Goal: Information Seeking & Learning: Learn about a topic

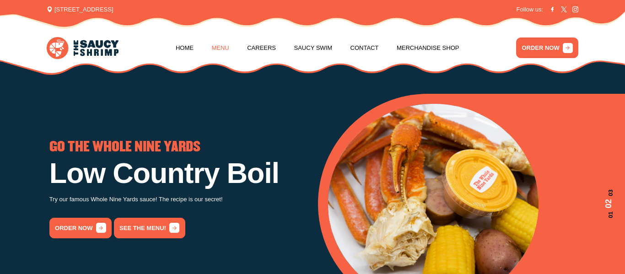
click at [229, 45] on link "Menu" at bounding box center [219, 48] width 17 height 35
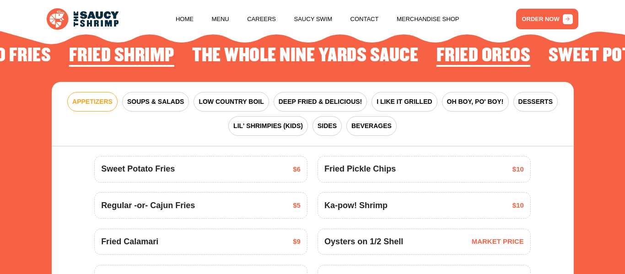
scroll to position [1007, 0]
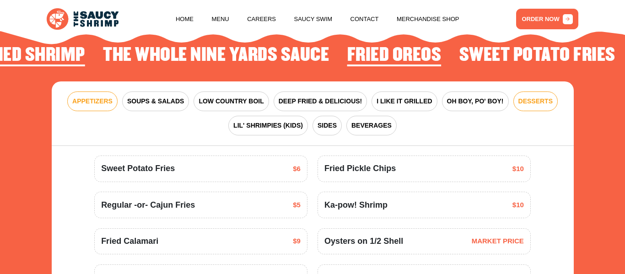
click at [513, 91] on button "DESSERTS" at bounding box center [535, 101] width 44 height 20
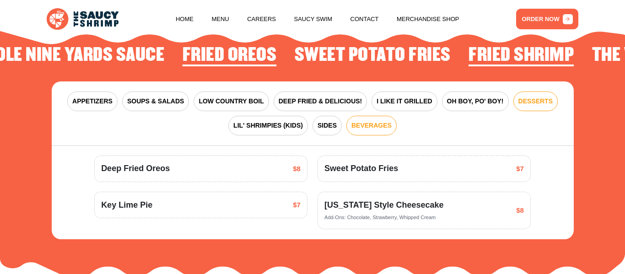
click at [380, 121] on span "BEVERAGES" at bounding box center [371, 126] width 40 height 10
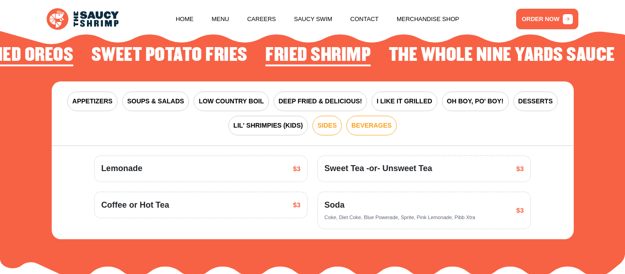
click at [333, 121] on span "SIDES" at bounding box center [326, 126] width 19 height 10
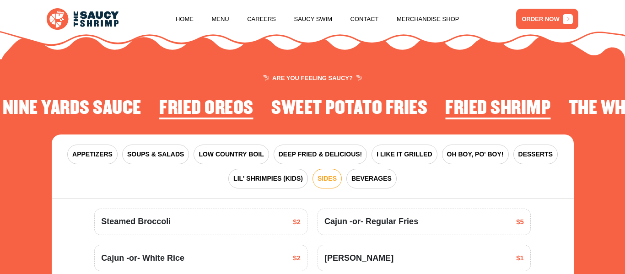
scroll to position [953, 0]
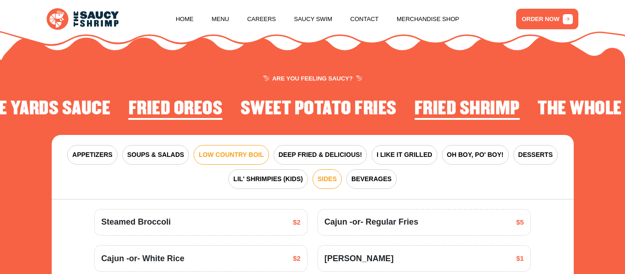
click at [245, 145] on button "LOW COUNTRY BOIL" at bounding box center [230, 155] width 75 height 20
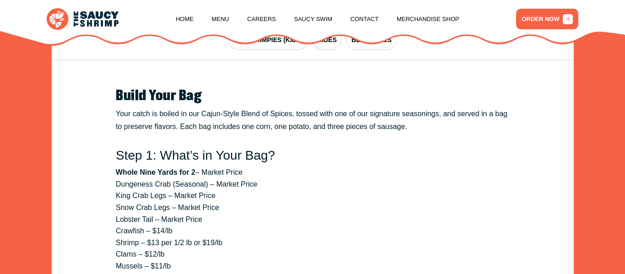
scroll to position [1093, 0]
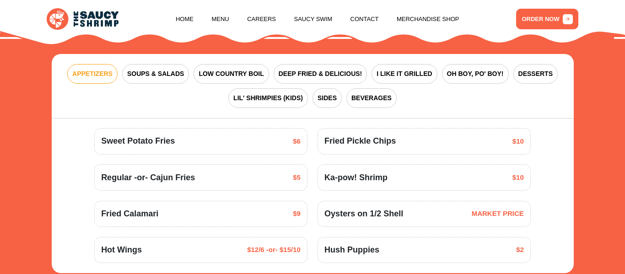
scroll to position [977, 0]
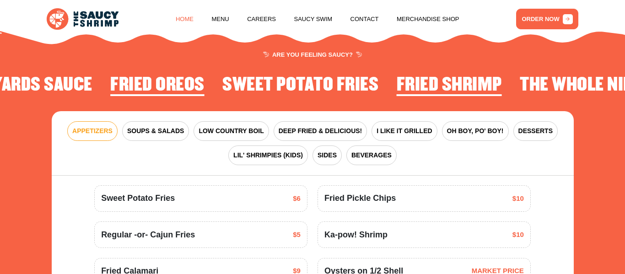
click at [186, 18] on link "Home" at bounding box center [185, 19] width 18 height 35
